Goal: Transaction & Acquisition: Book appointment/travel/reservation

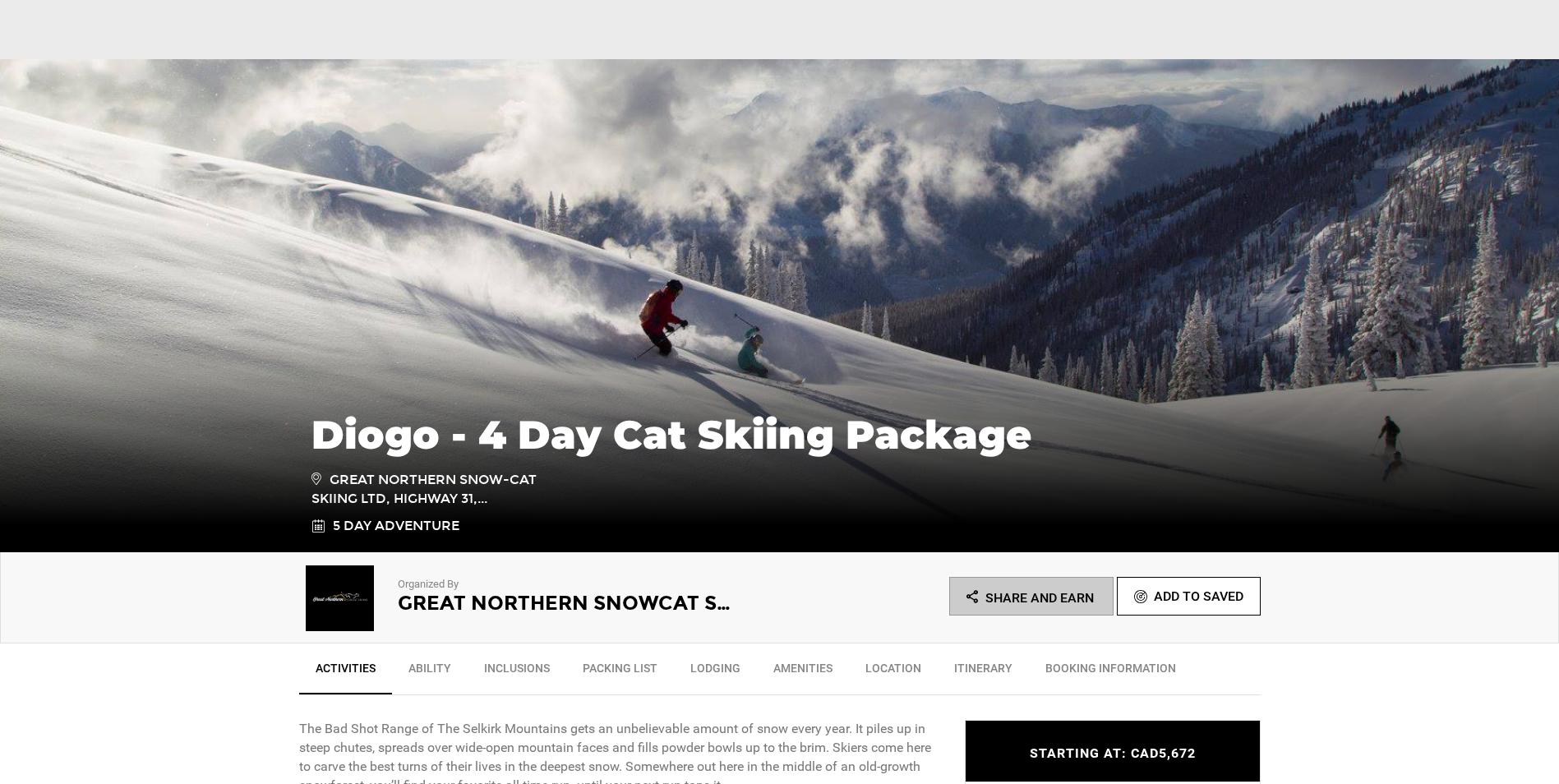
scroll to position [575, 0]
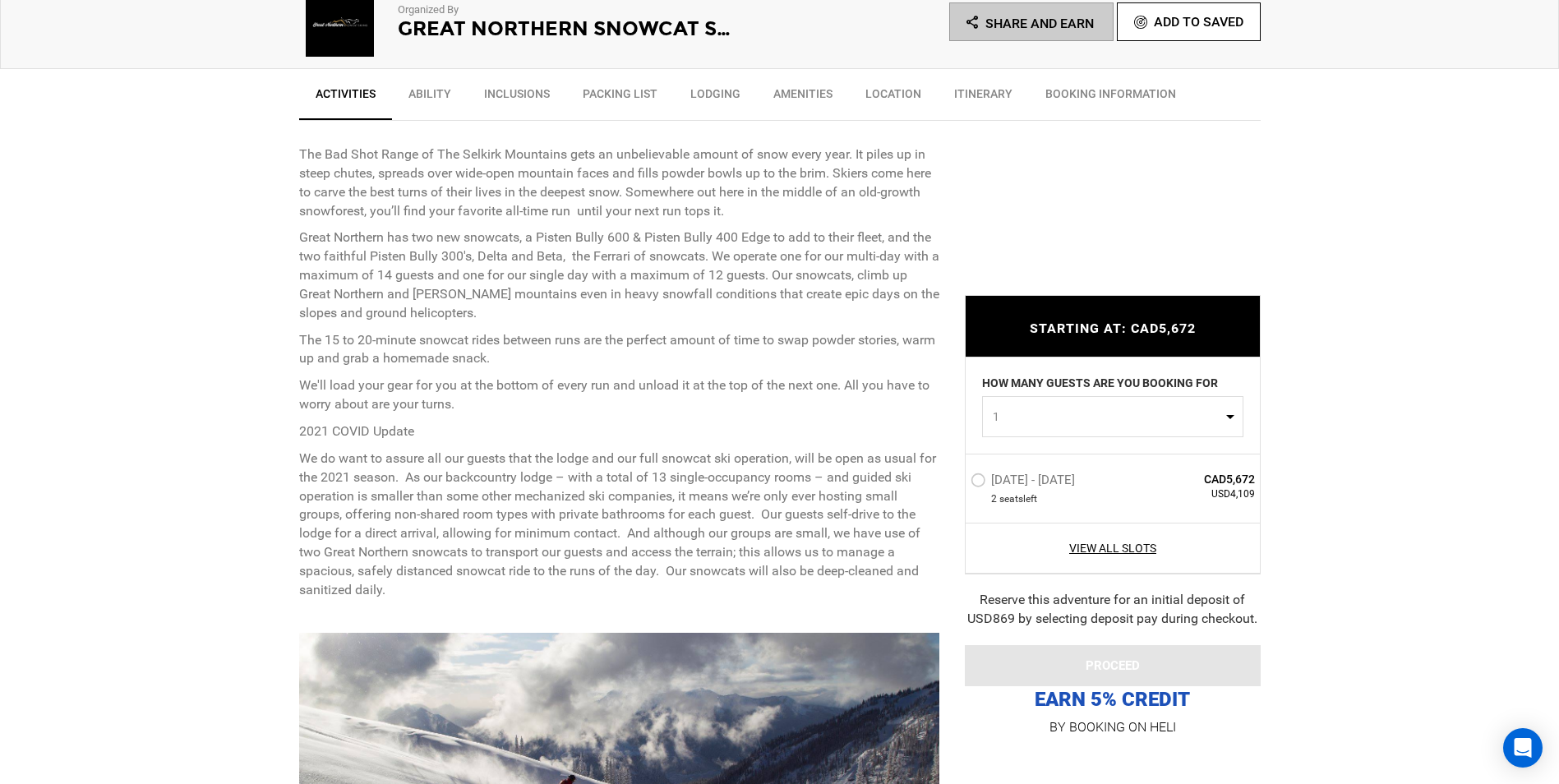
click at [978, 480] on label "[DATE] - [DATE]" at bounding box center [1024, 482] width 108 height 20
click at [959, 480] on input "[DATE] - [DATE]" at bounding box center [959, 486] width 0 height 35
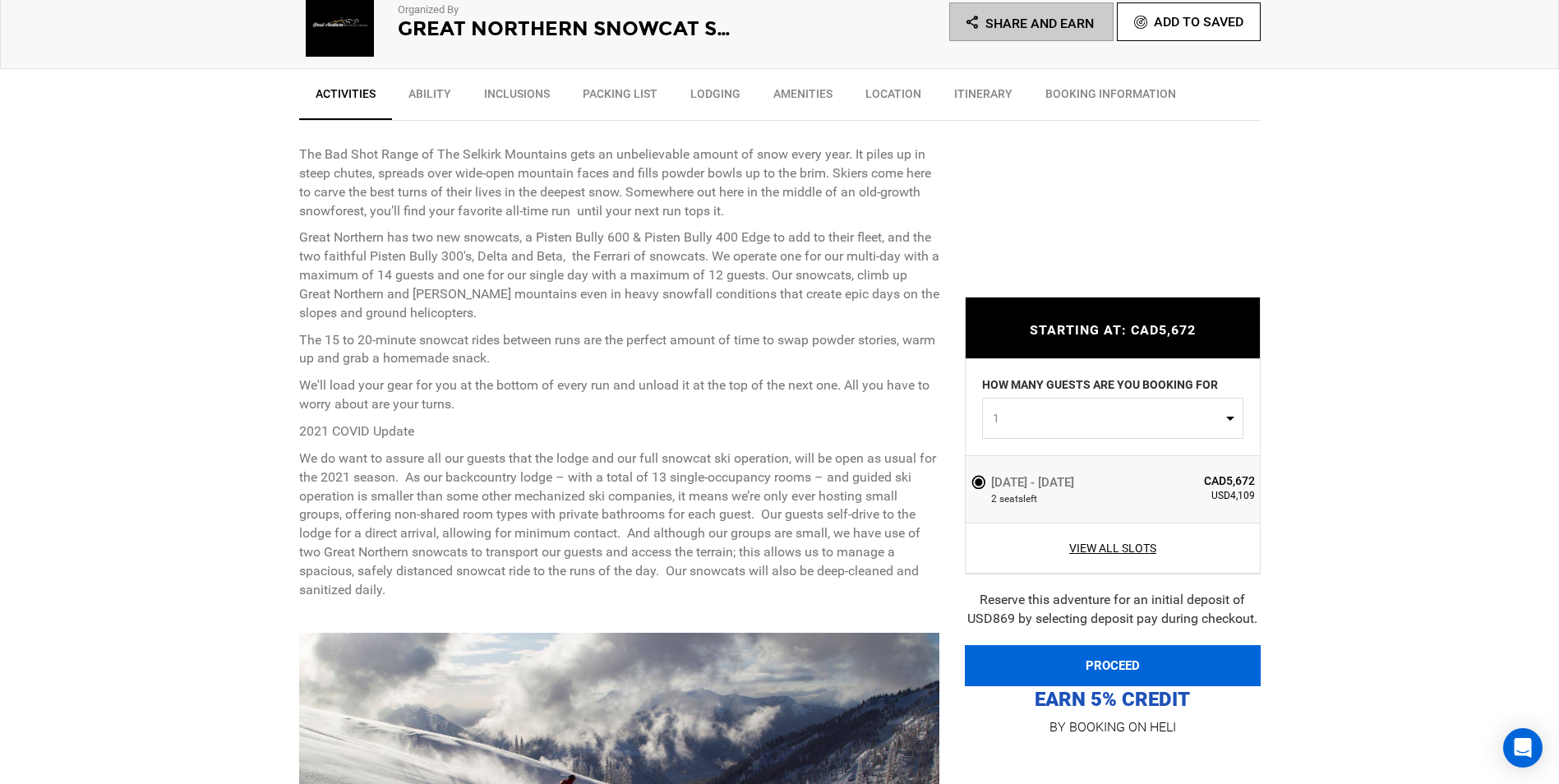
click at [1102, 656] on button "PROCEED" at bounding box center [1113, 665] width 296 height 41
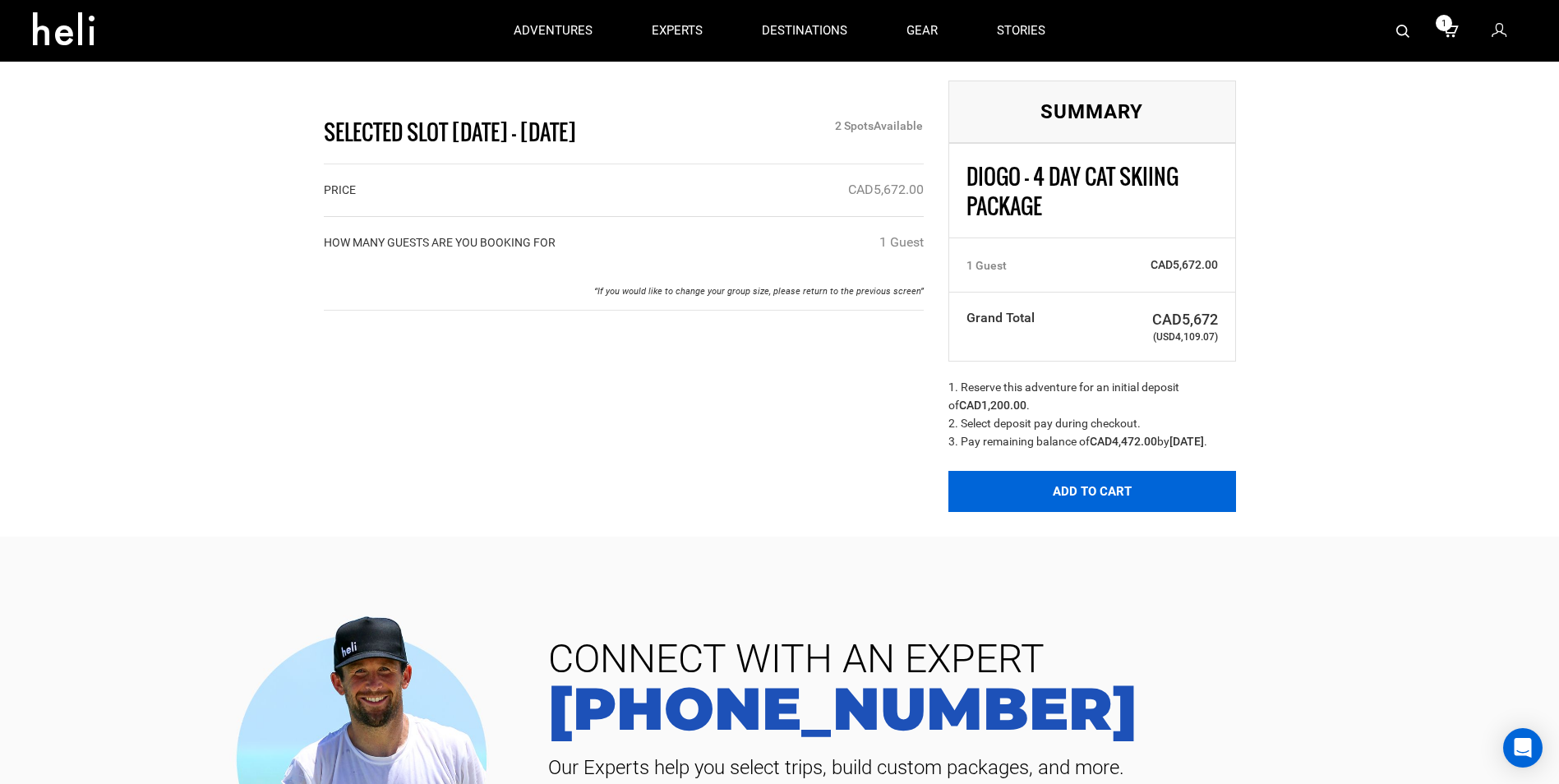
click at [1086, 512] on button "Add to Cart" at bounding box center [1092, 491] width 287 height 41
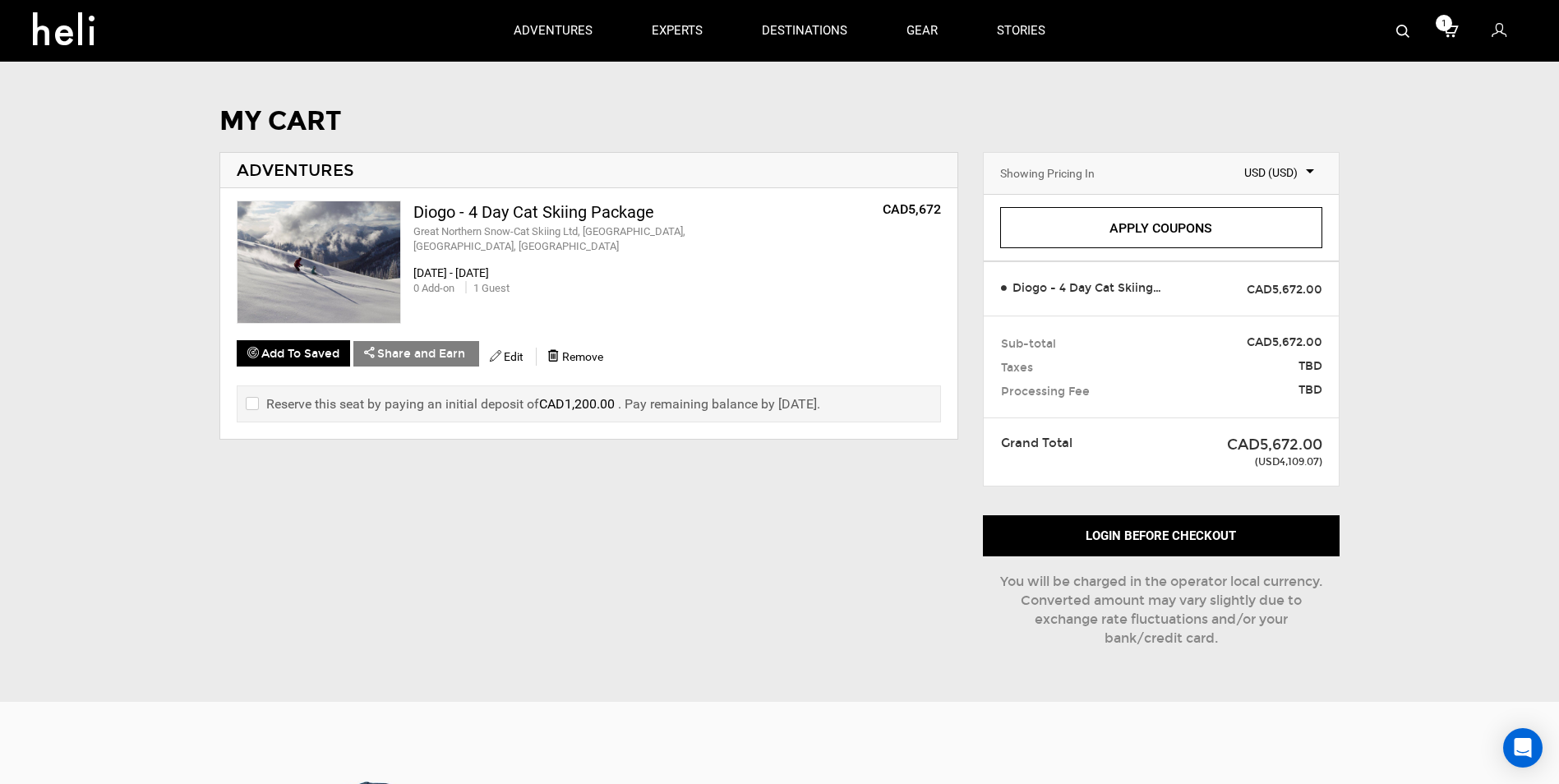
click at [258, 406] on label "Reserve this seat by paying an initial deposit of CAD1,200.00 . Pay remaining b…" at bounding box center [533, 404] width 575 height 19
click at [250, 408] on input "checkbox" at bounding box center [251, 404] width 10 height 20
checkbox input "true"
